Goal: Check status: Check status

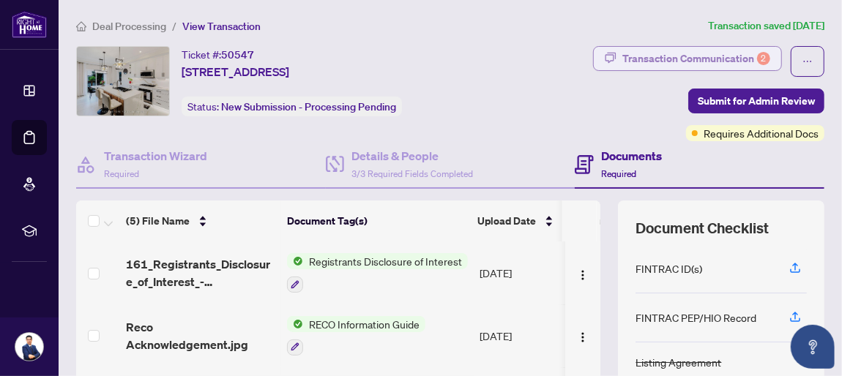
click at [692, 57] on div "Transaction Communication 2" at bounding box center [696, 58] width 148 height 23
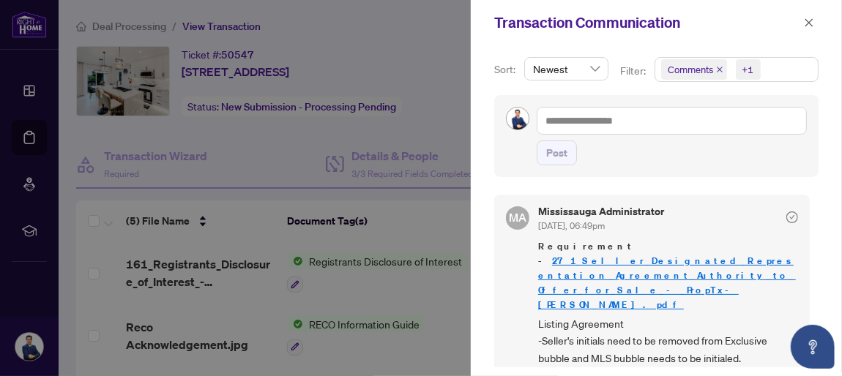
click at [811, 22] on icon "close" at bounding box center [809, 23] width 10 height 10
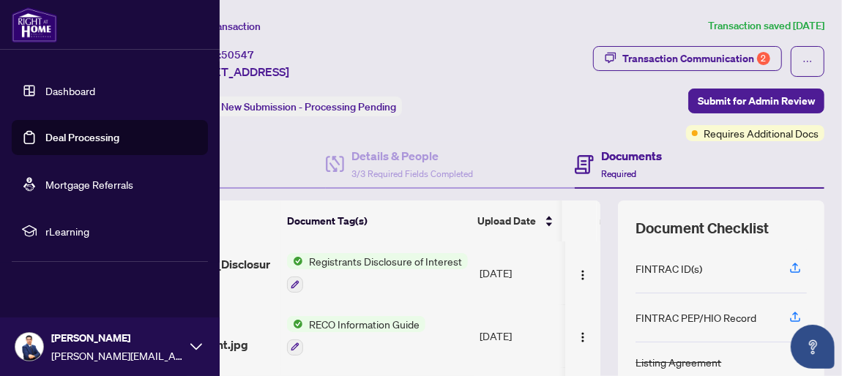
click at [42, 25] on img at bounding box center [34, 24] width 45 height 35
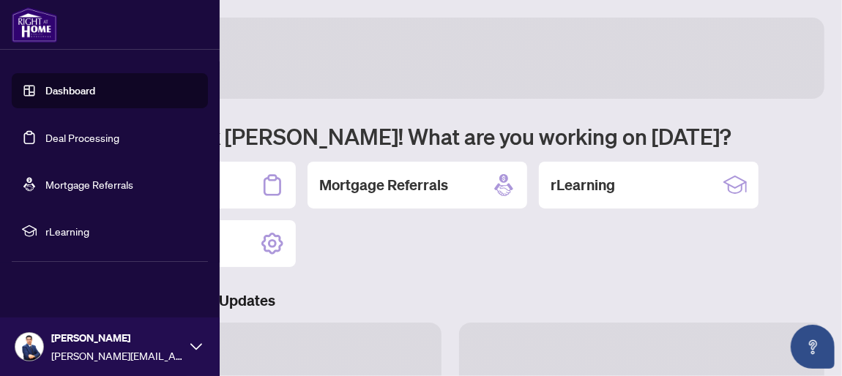
click at [69, 91] on link "Dashboard" at bounding box center [70, 90] width 50 height 13
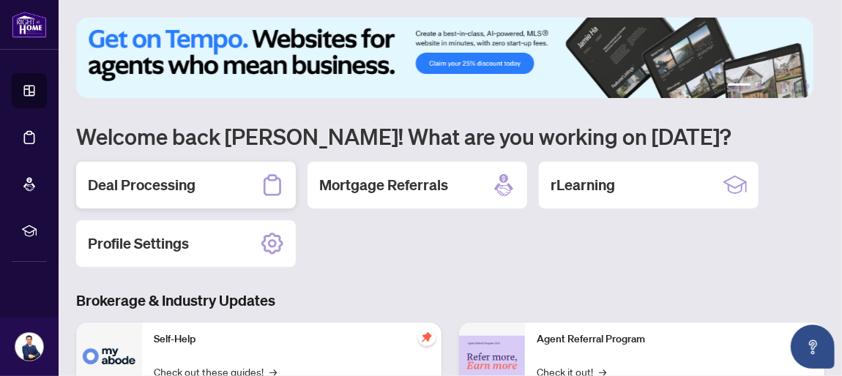
click at [201, 181] on div "Deal Processing" at bounding box center [186, 185] width 220 height 47
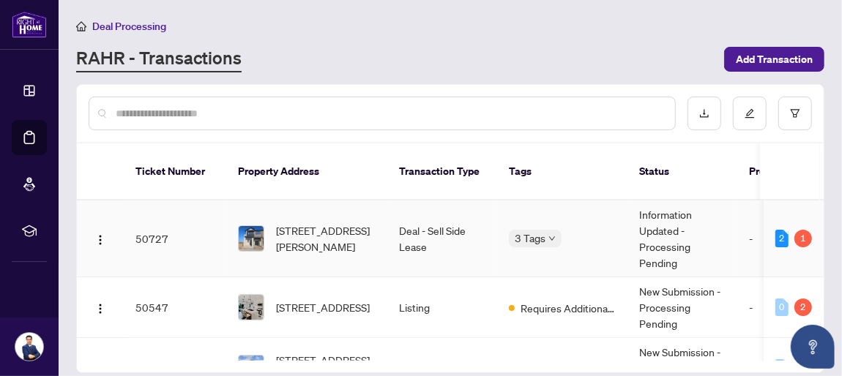
click at [665, 224] on td "Information Updated - Processing Pending" at bounding box center [682, 239] width 110 height 77
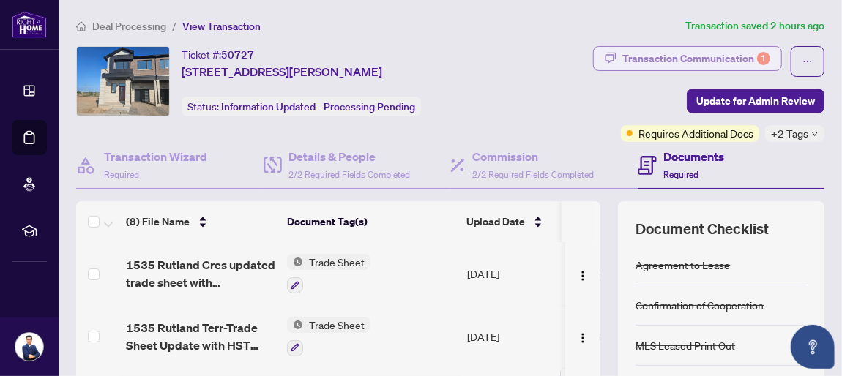
click at [648, 61] on div "Transaction Communication 1" at bounding box center [696, 58] width 148 height 23
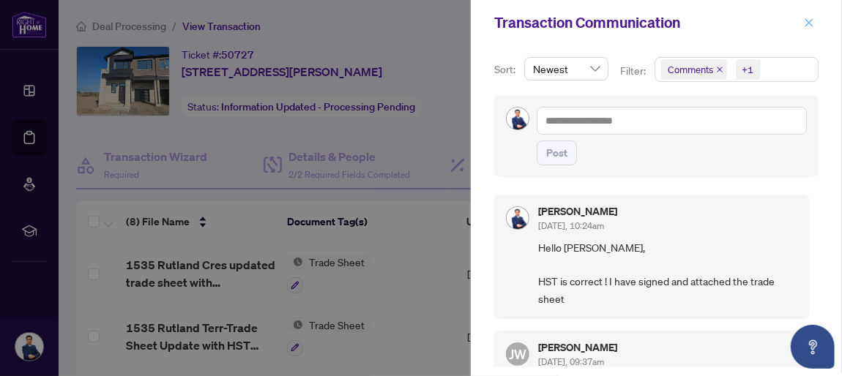
click at [812, 21] on icon "close" at bounding box center [809, 23] width 10 height 10
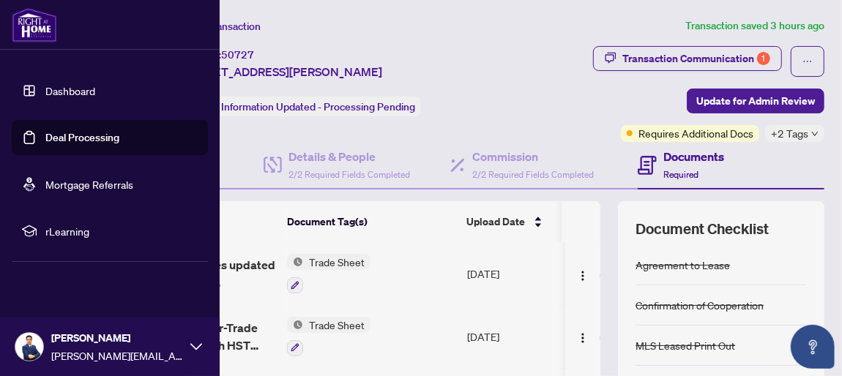
click at [57, 87] on link "Dashboard" at bounding box center [70, 90] width 50 height 13
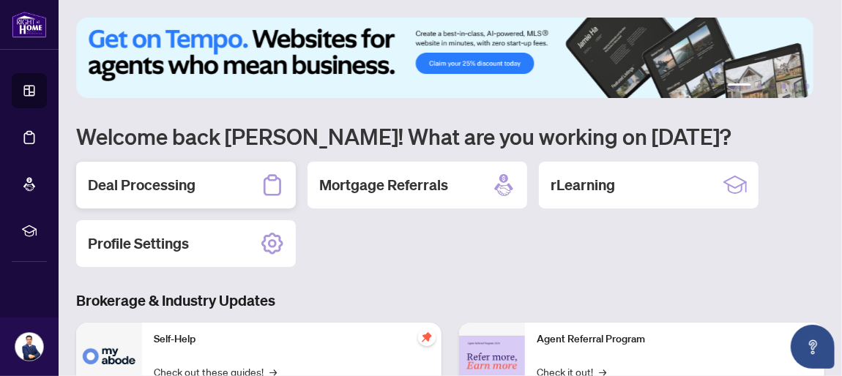
click at [143, 178] on h2 "Deal Processing" at bounding box center [142, 185] width 108 height 20
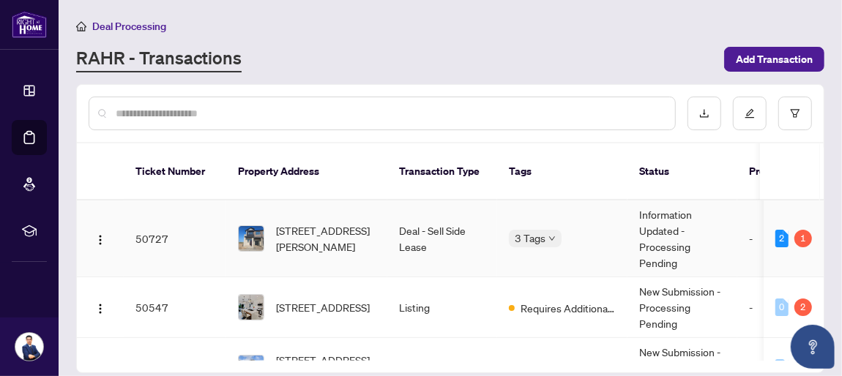
click at [667, 216] on td "Information Updated - Processing Pending" at bounding box center [682, 239] width 110 height 77
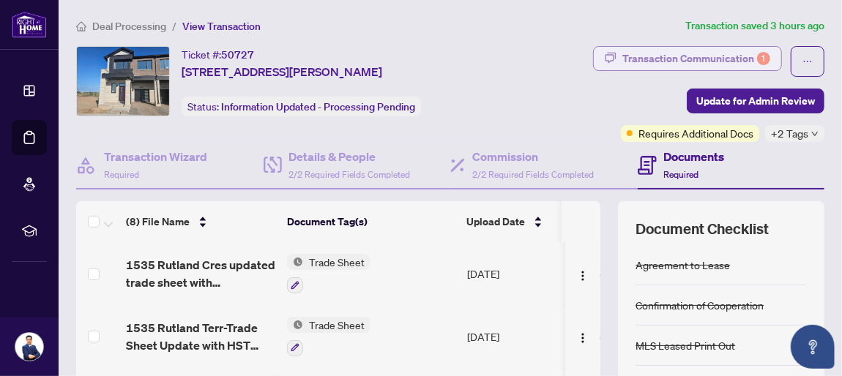
click at [646, 57] on div "Transaction Communication 1" at bounding box center [696, 58] width 148 height 23
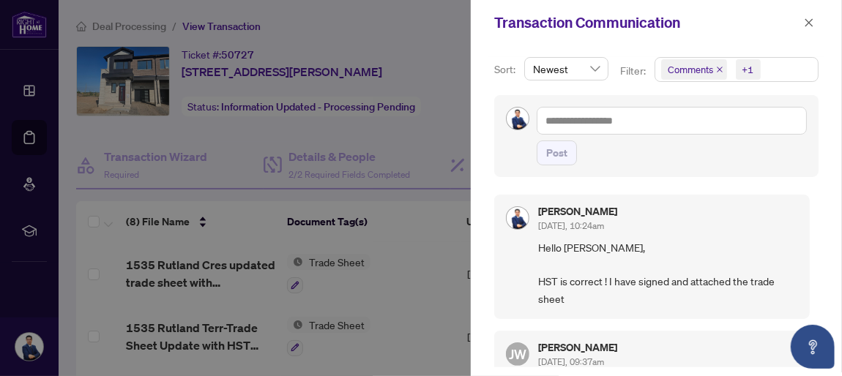
scroll to position [1, 0]
click at [811, 28] on span "button" at bounding box center [809, 22] width 10 height 23
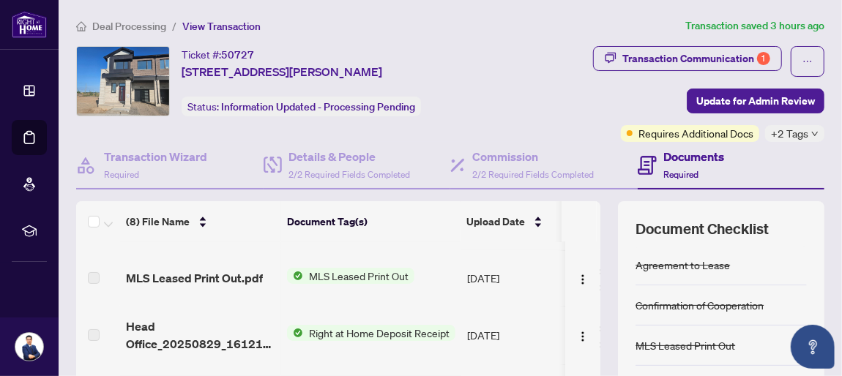
scroll to position [0, 0]
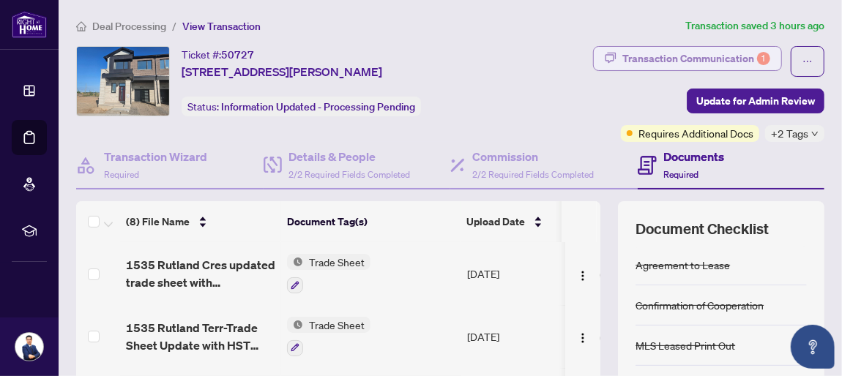
click at [632, 56] on div "Transaction Communication 1" at bounding box center [696, 58] width 148 height 23
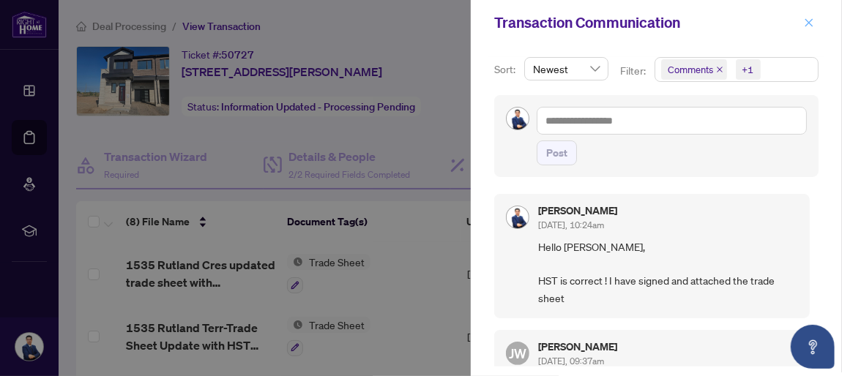
click at [817, 19] on button "button" at bounding box center [808, 23] width 19 height 18
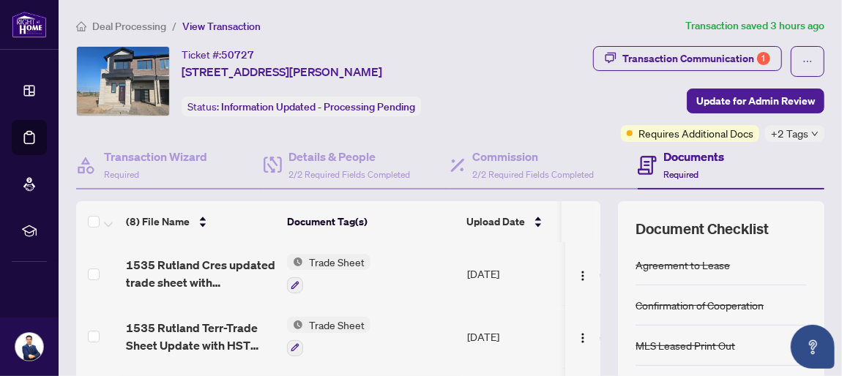
click at [522, 109] on div "Transaction Communication 1 Update for Admin Review Requires Additional Docs +2…" at bounding box center [667, 94] width 315 height 96
click at [812, 133] on icon "down" at bounding box center [815, 134] width 6 height 4
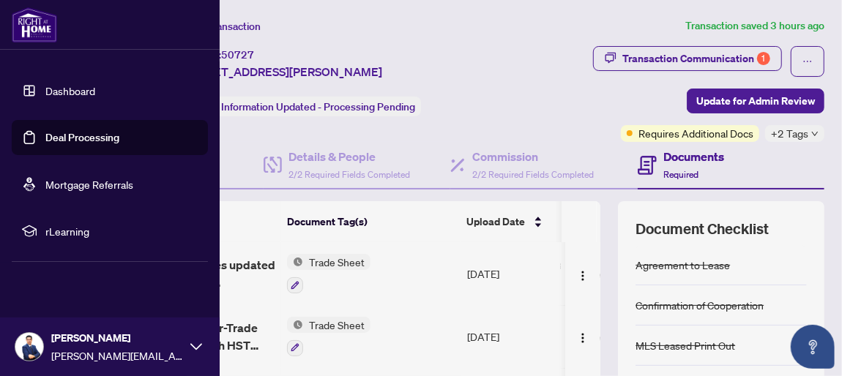
click at [45, 96] on link "Dashboard" at bounding box center [70, 90] width 50 height 13
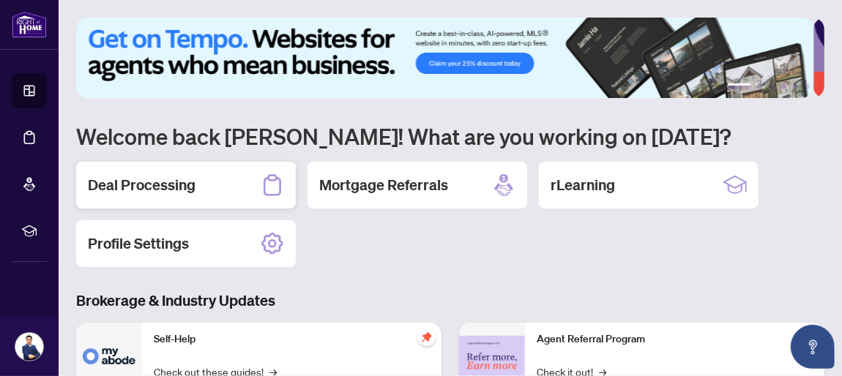
click at [161, 179] on h2 "Deal Processing" at bounding box center [142, 185] width 108 height 20
